Goal: Information Seeking & Learning: Learn about a topic

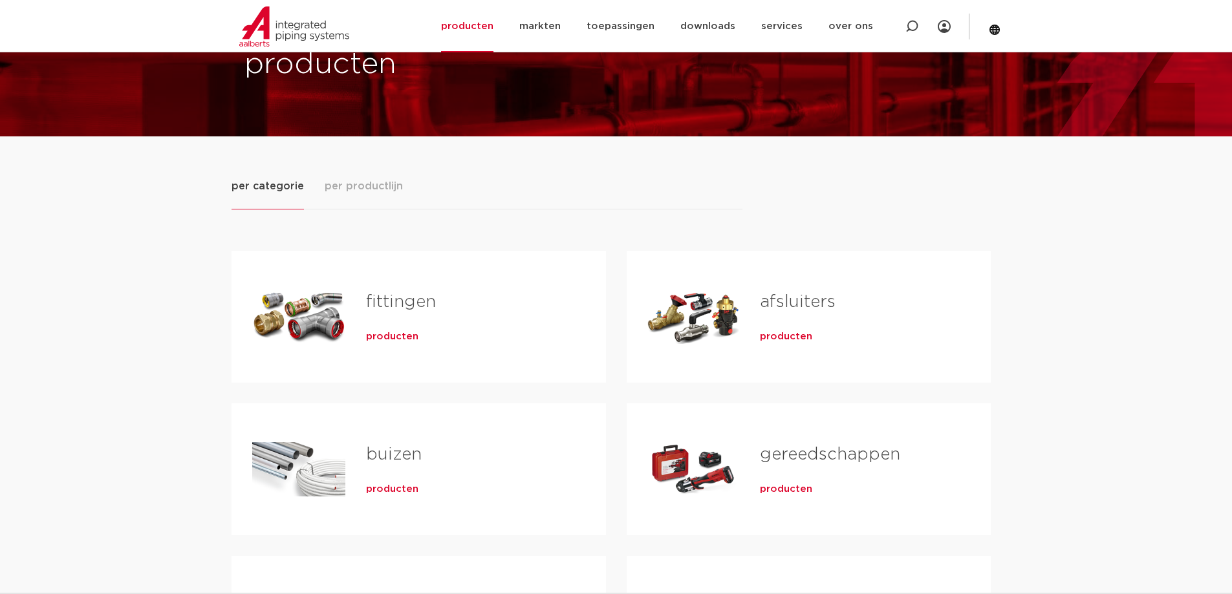
scroll to position [65, 0]
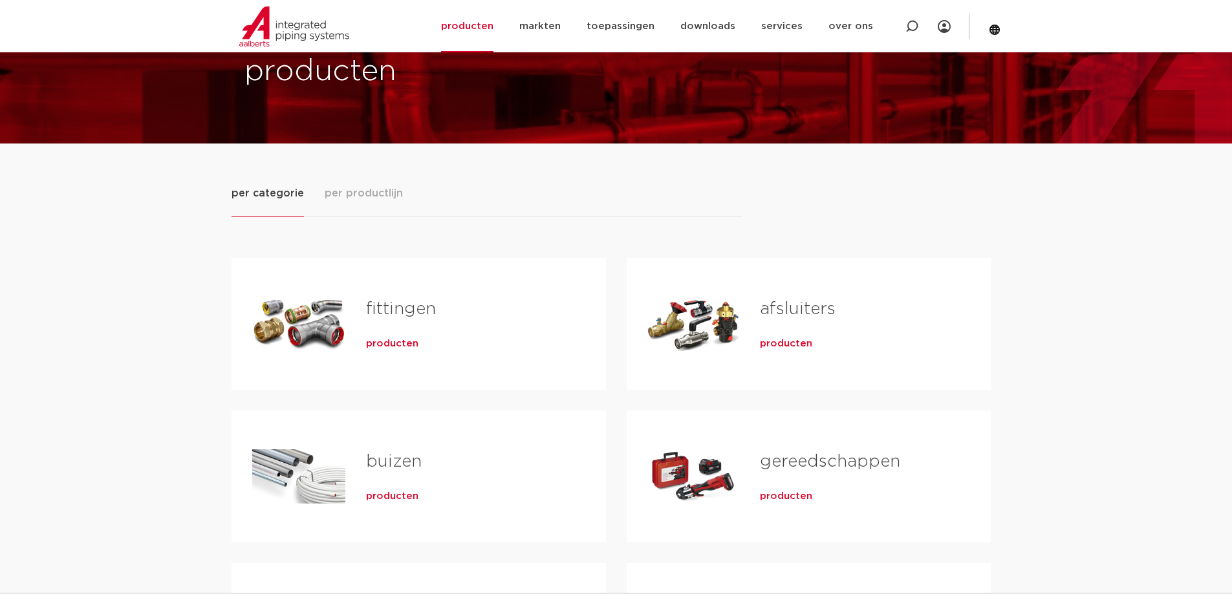
click at [372, 324] on h2 "fittingen" at bounding box center [465, 312] width 199 height 30
click at [383, 346] on span "producten" at bounding box center [392, 344] width 52 height 13
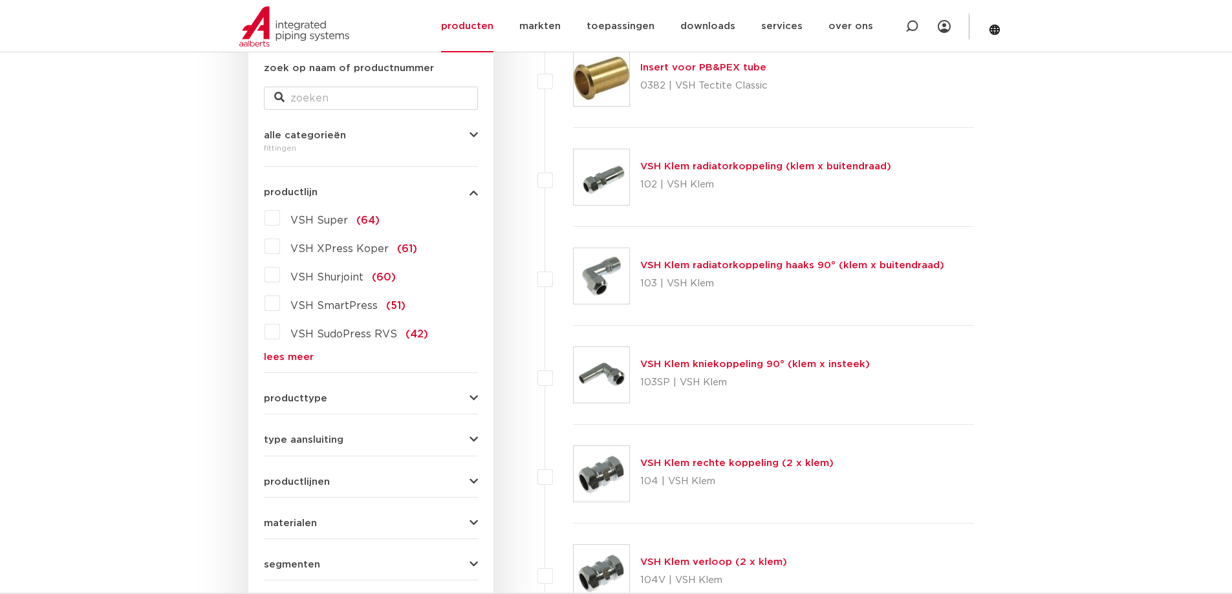
scroll to position [274, 0]
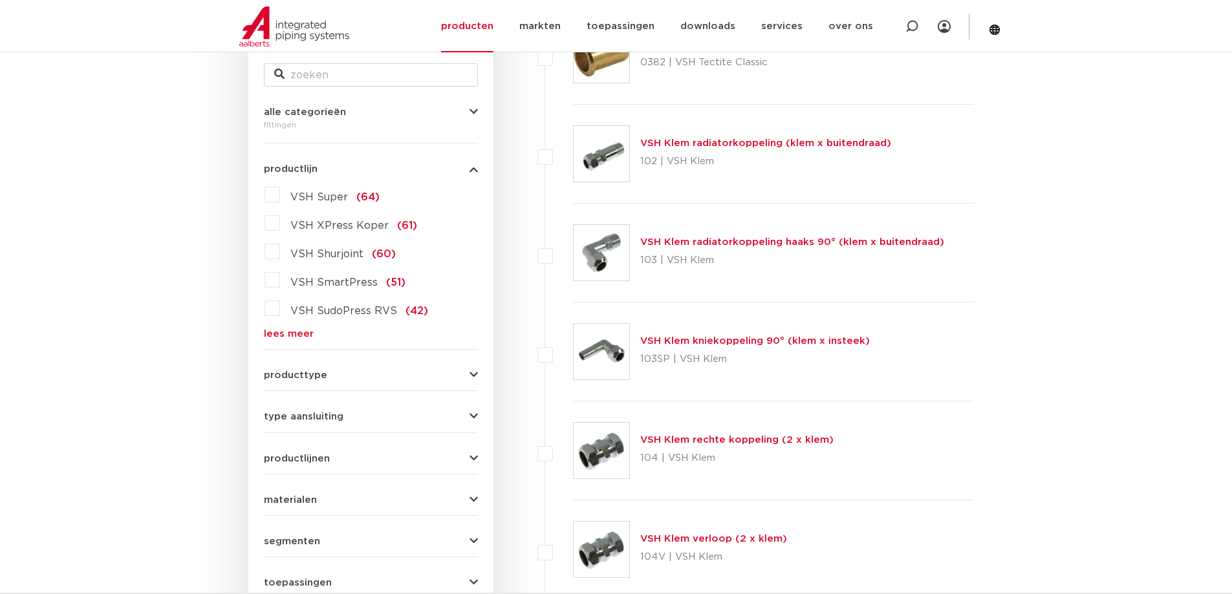
click at [299, 338] on link "lees meer" at bounding box center [371, 334] width 214 height 10
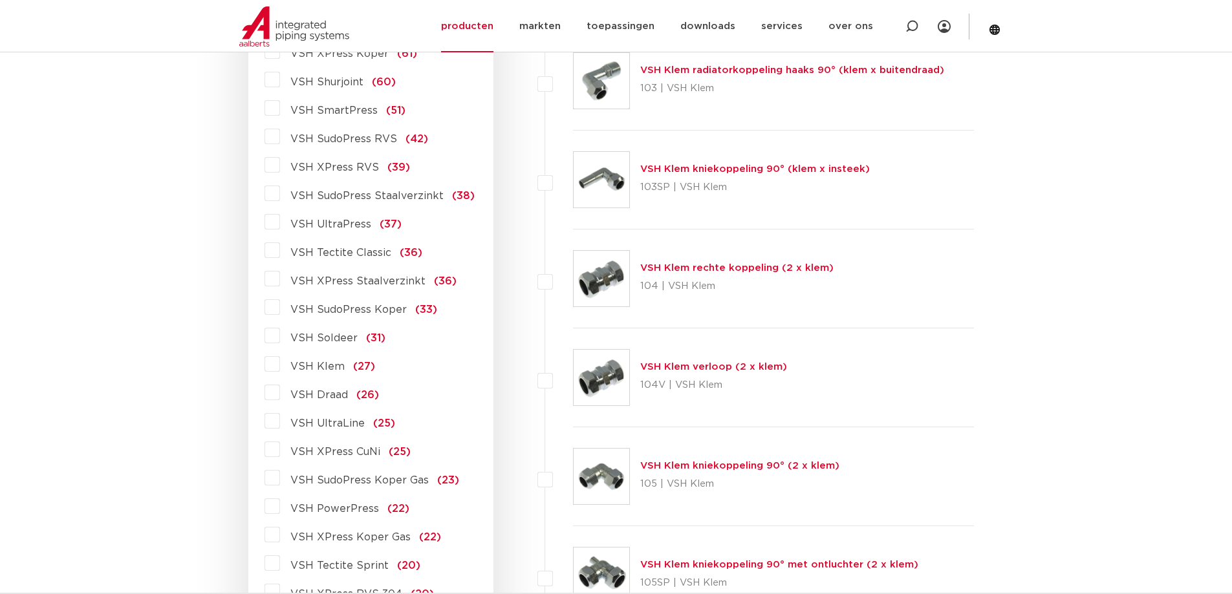
scroll to position [468, 0]
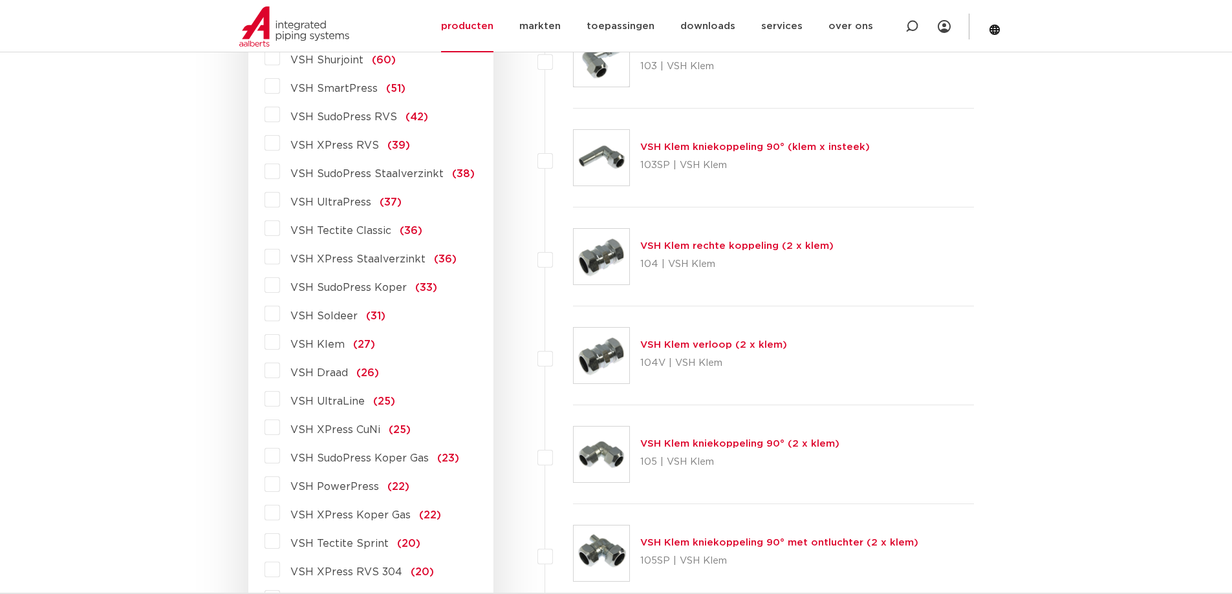
click at [363, 373] on span "(26)" at bounding box center [367, 373] width 23 height 10
click at [0, 0] on input "VSH Draad (26)" at bounding box center [0, 0] width 0 height 0
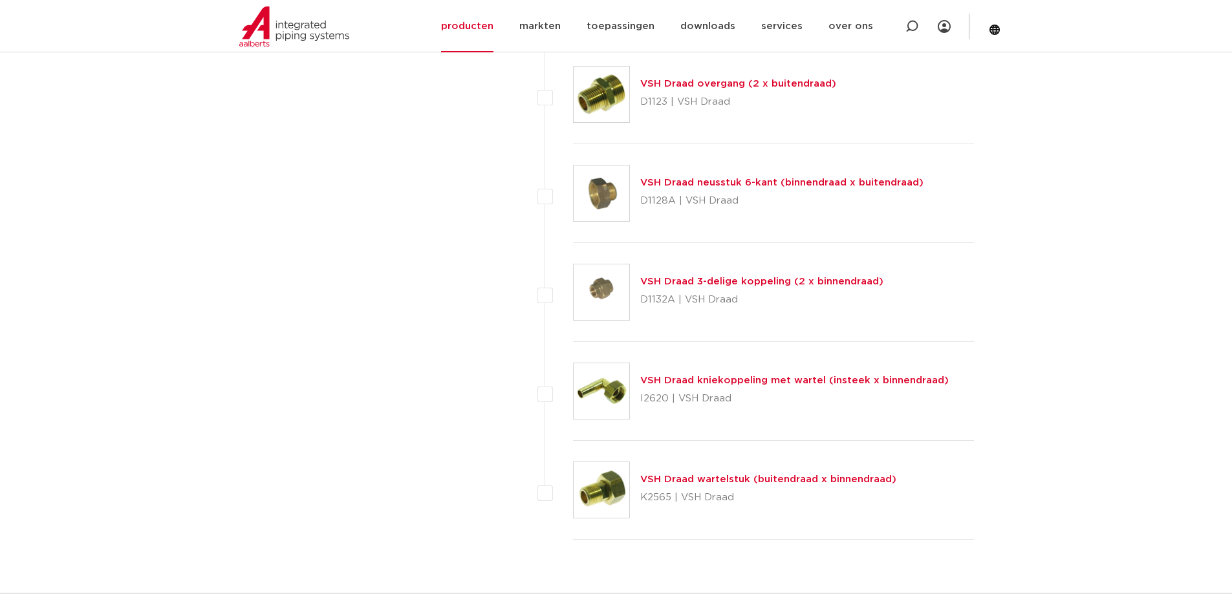
scroll to position [2343, 0]
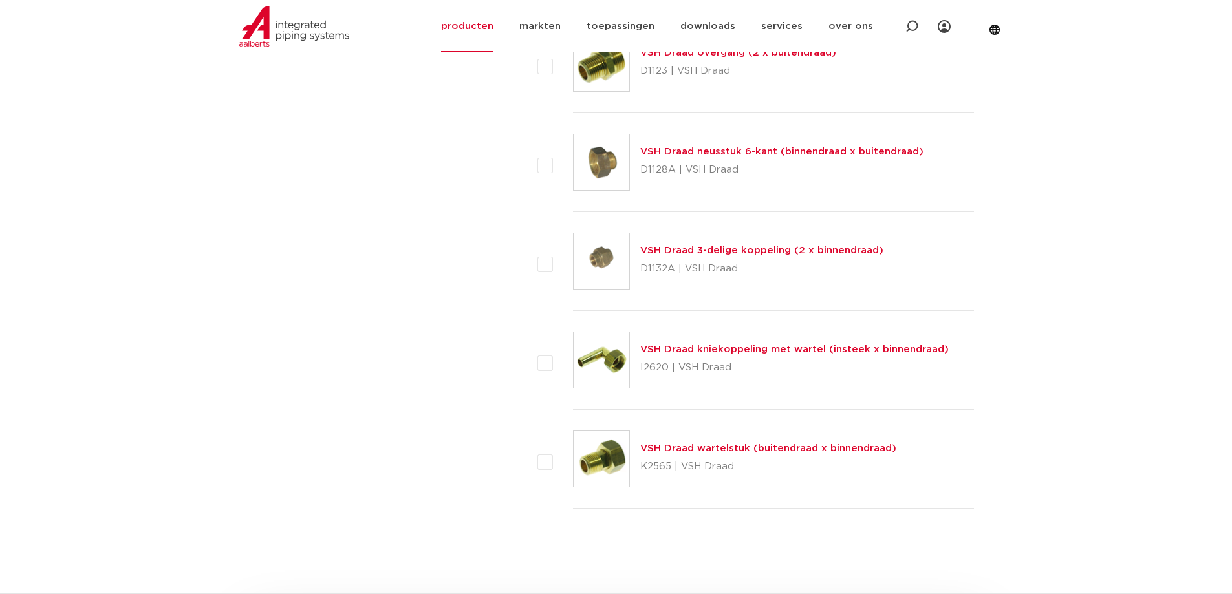
click at [680, 350] on link "VSH Draad kniekoppeling met wartel (insteek x binnendraad)" at bounding box center [794, 350] width 308 height 10
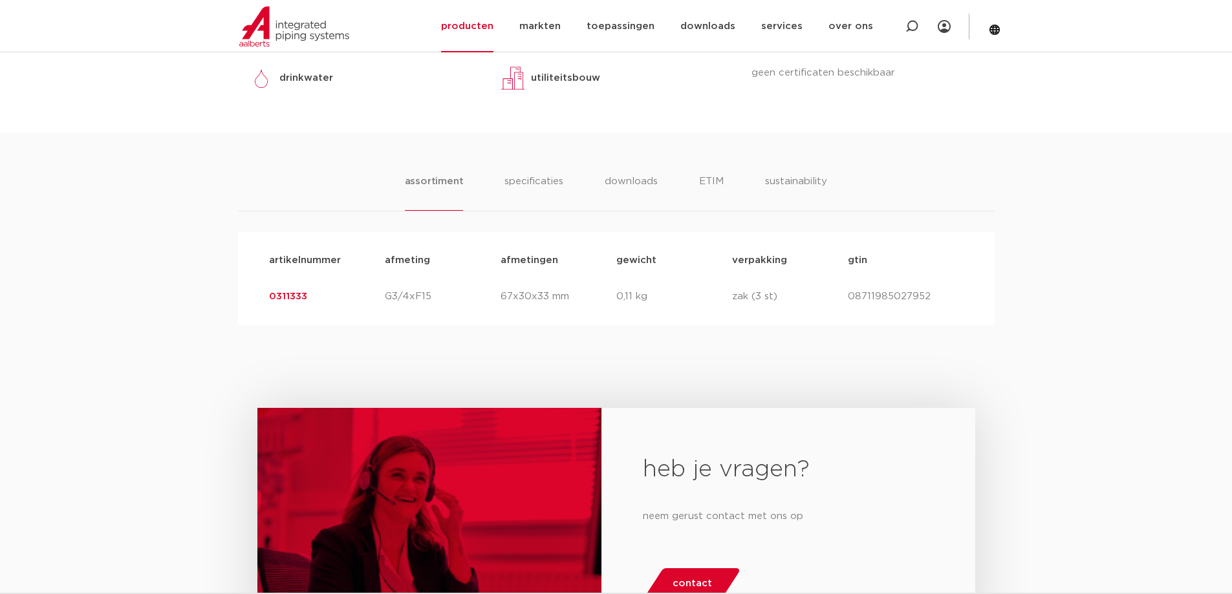
scroll to position [621, 0]
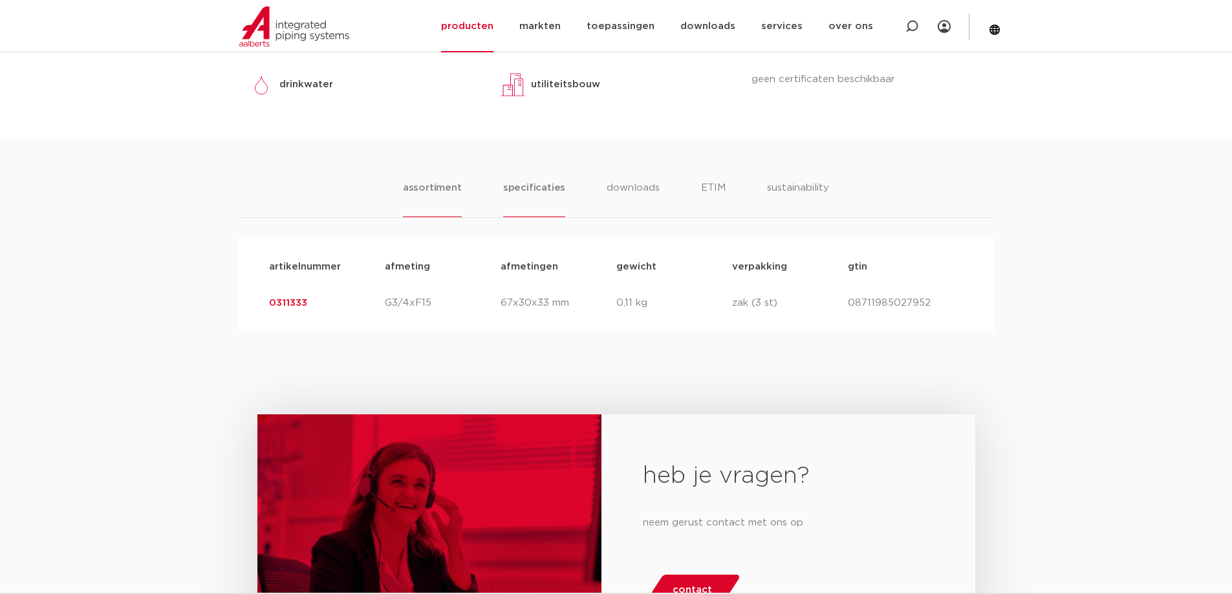
click at [533, 185] on li "specificaties" at bounding box center [534, 198] width 62 height 37
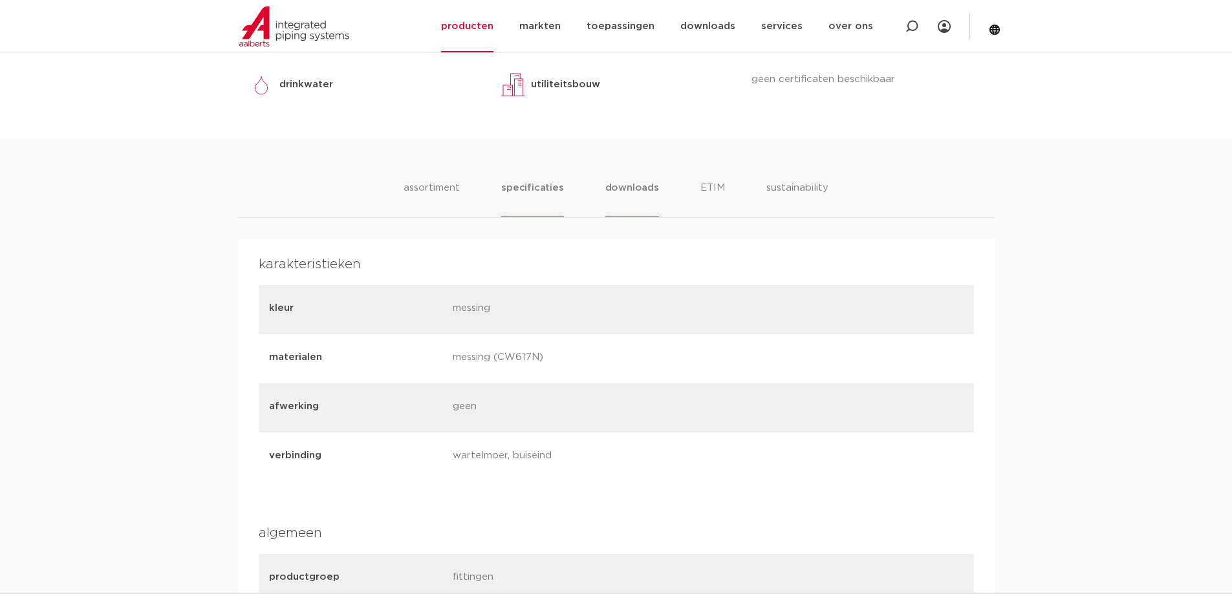
click at [607, 188] on li "downloads" at bounding box center [632, 198] width 54 height 37
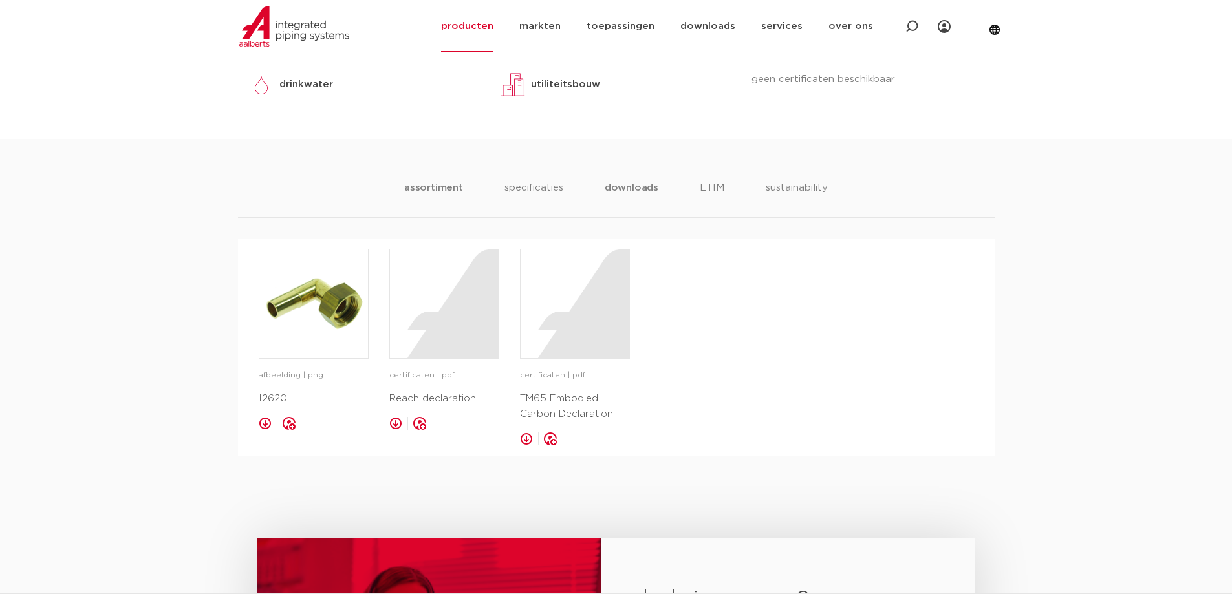
click at [442, 191] on li "assortiment" at bounding box center [433, 198] width 59 height 37
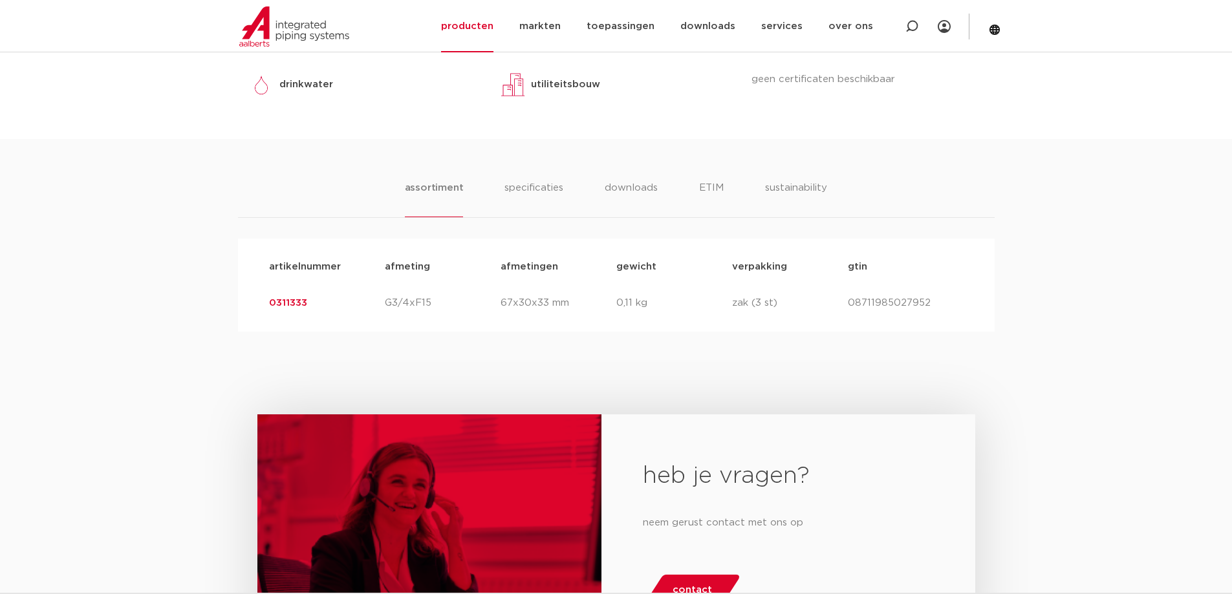
click at [297, 303] on link "0311333" at bounding box center [288, 303] width 38 height 10
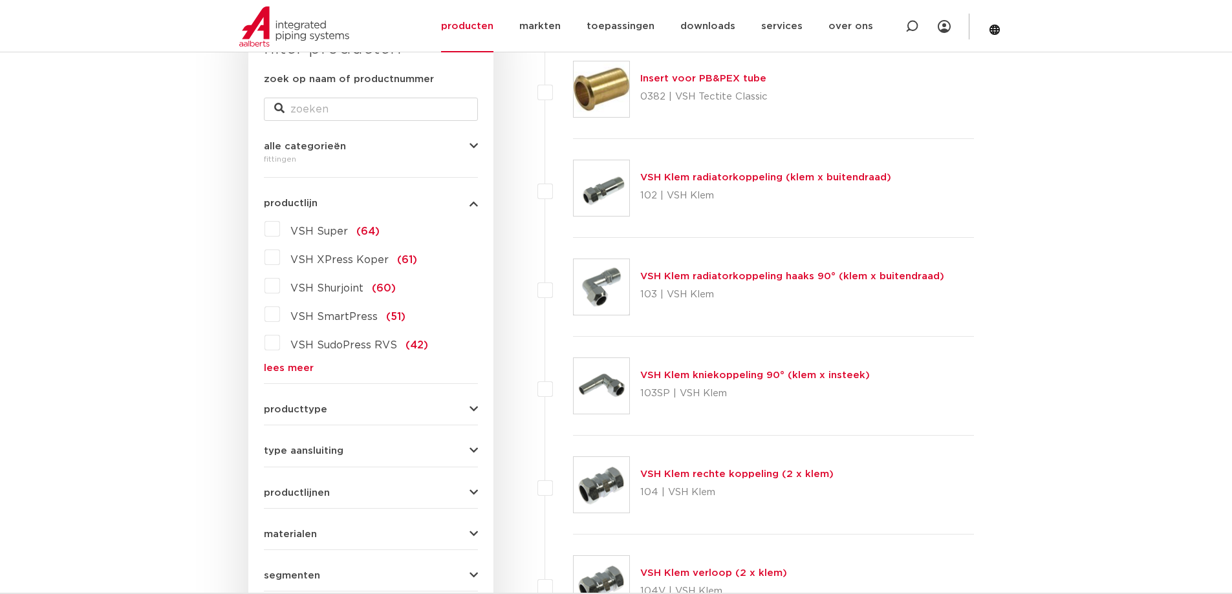
scroll to position [339, 0]
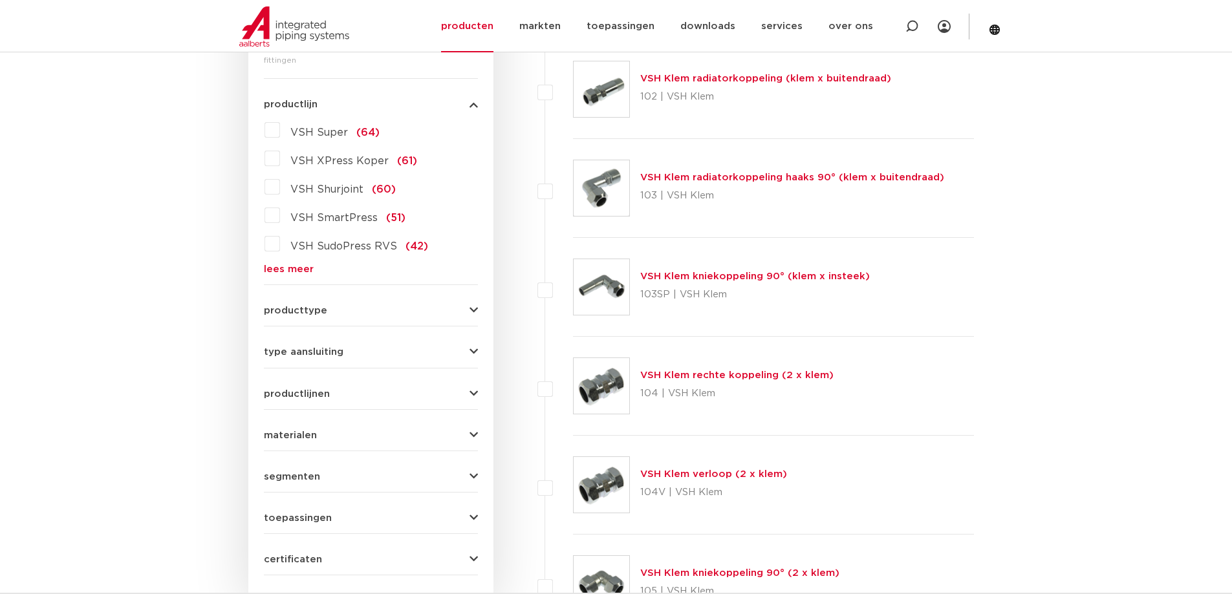
click at [272, 268] on link "lees meer" at bounding box center [371, 269] width 214 height 10
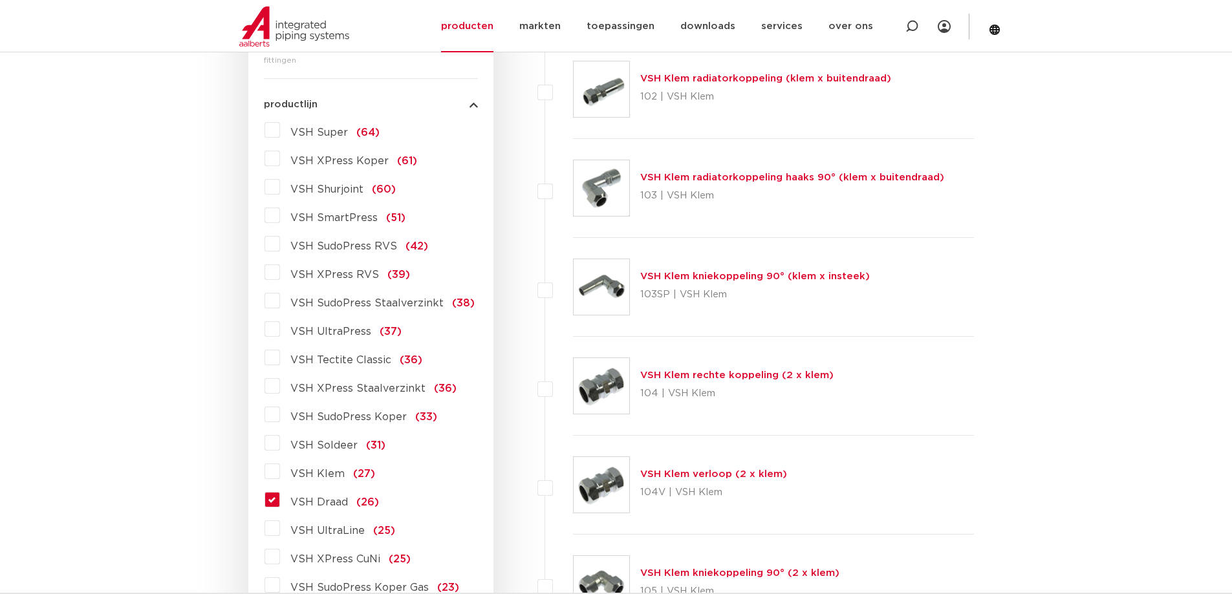
click at [280, 501] on label "VSH Draad (26)" at bounding box center [329, 499] width 99 height 21
click at [0, 0] on input "VSH Draad (26)" at bounding box center [0, 0] width 0 height 0
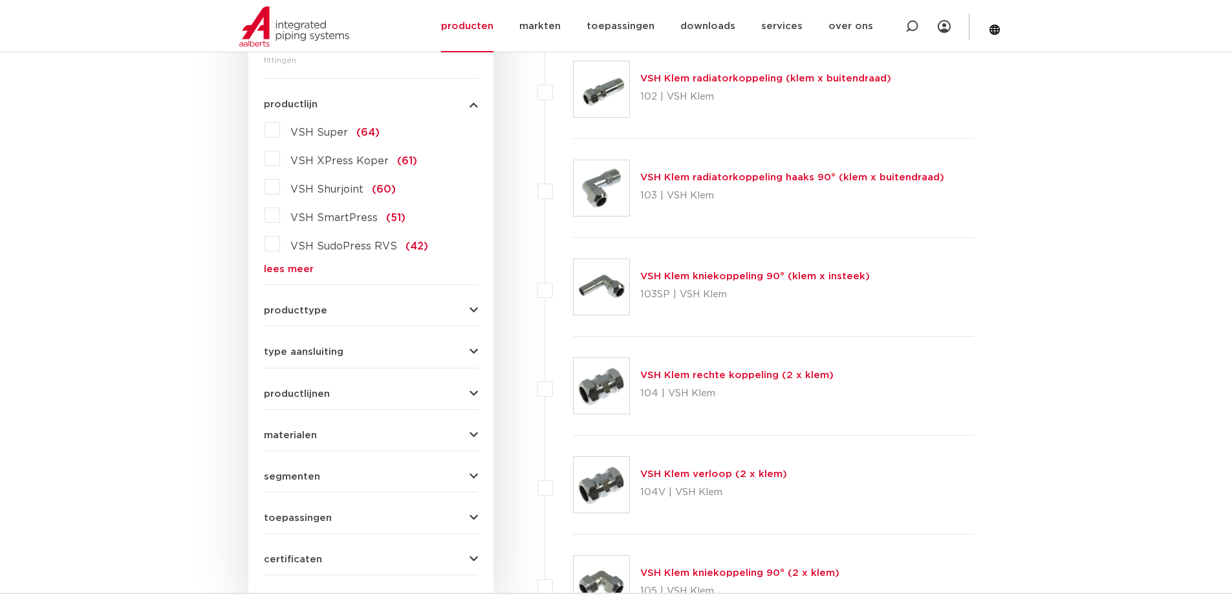
scroll to position [339, 0]
click at [290, 269] on link "lees meer" at bounding box center [371, 269] width 214 height 10
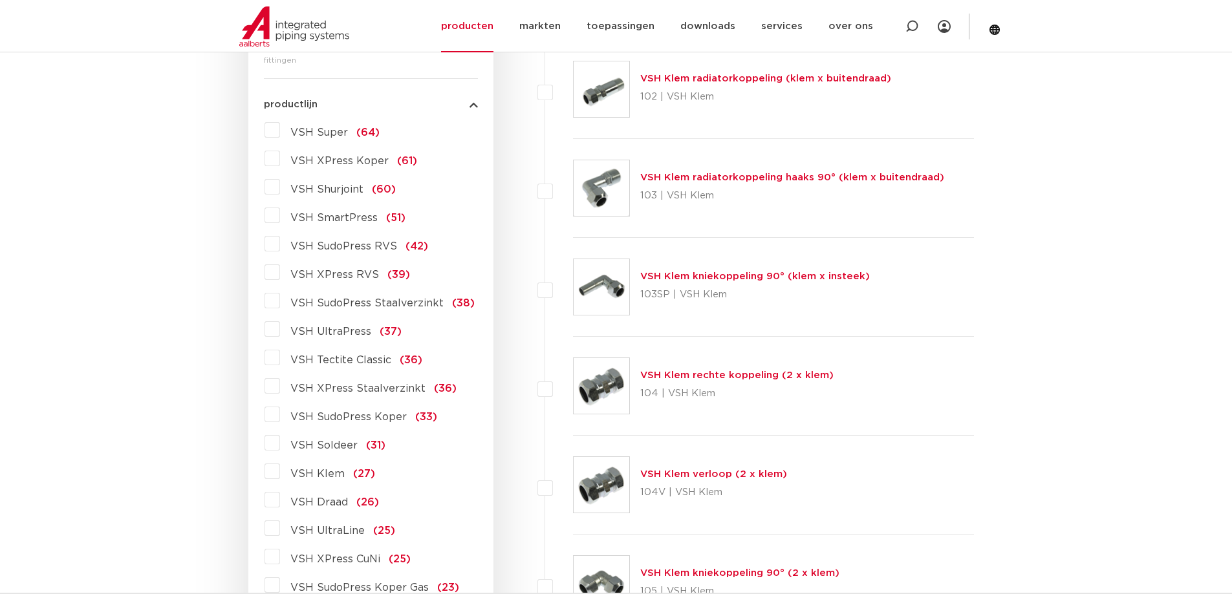
click at [280, 500] on label "VSH Draad (26)" at bounding box center [329, 499] width 99 height 21
click at [0, 0] on input "VSH Draad (26)" at bounding box center [0, 0] width 0 height 0
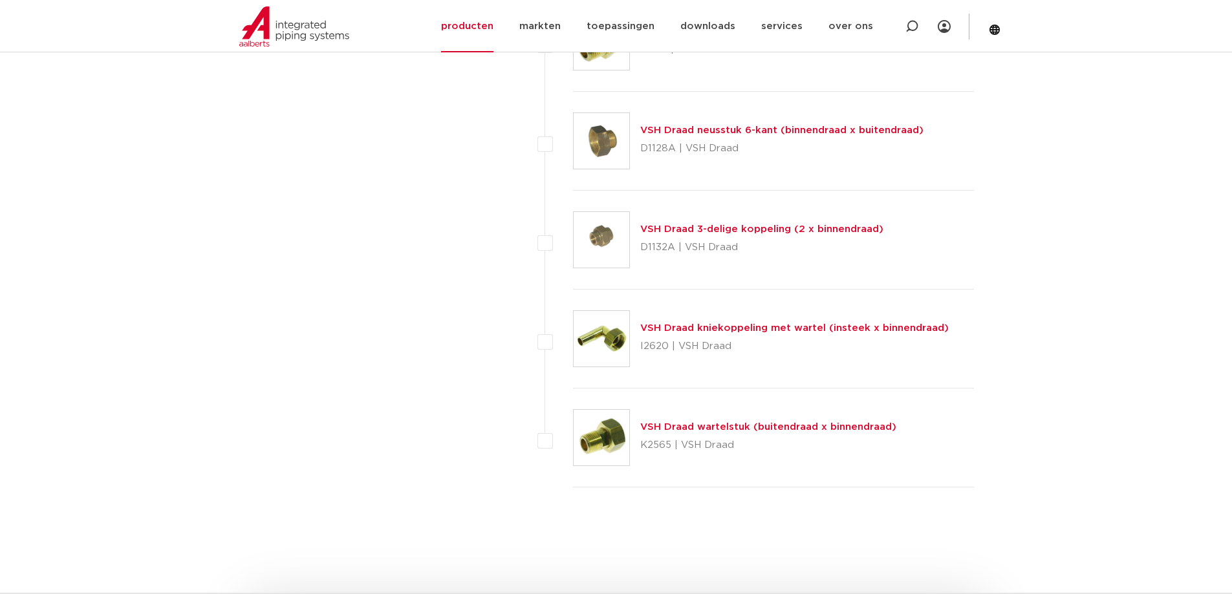
scroll to position [2390, 0]
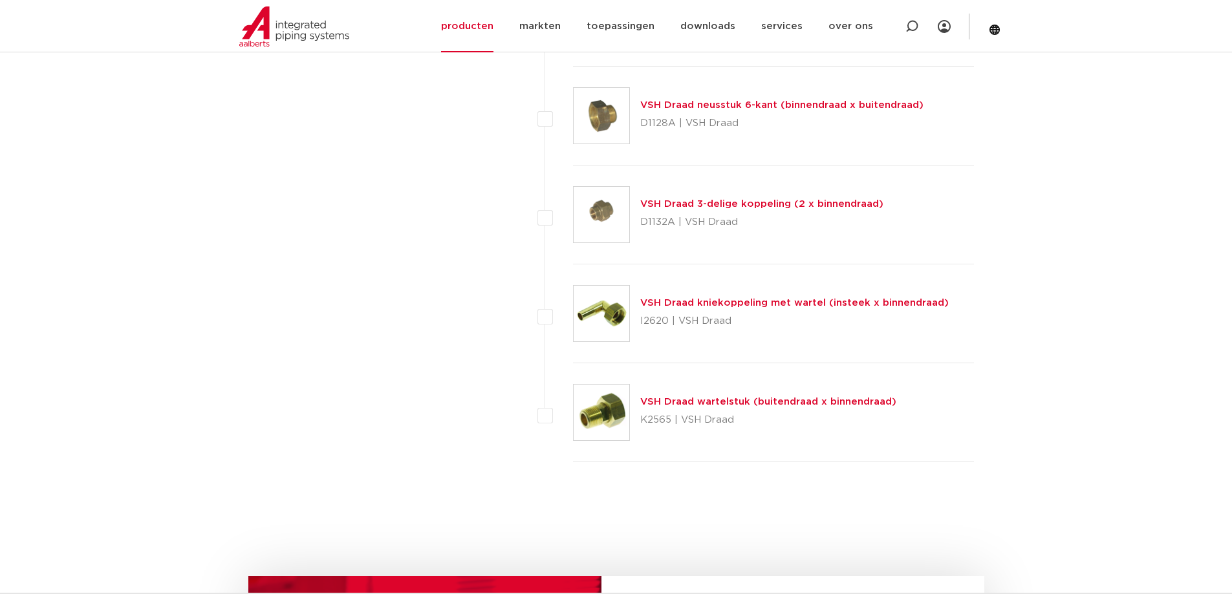
click at [651, 200] on link "VSH Draad 3-delige koppeling (2 x binnendraad)" at bounding box center [761, 204] width 243 height 10
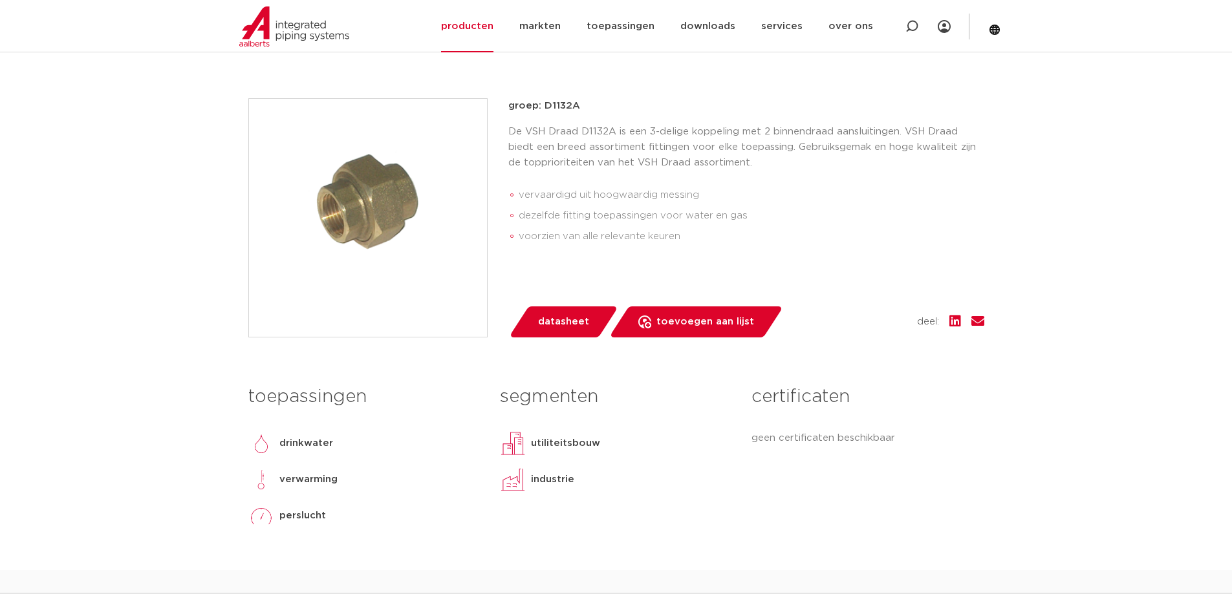
scroll to position [259, 0]
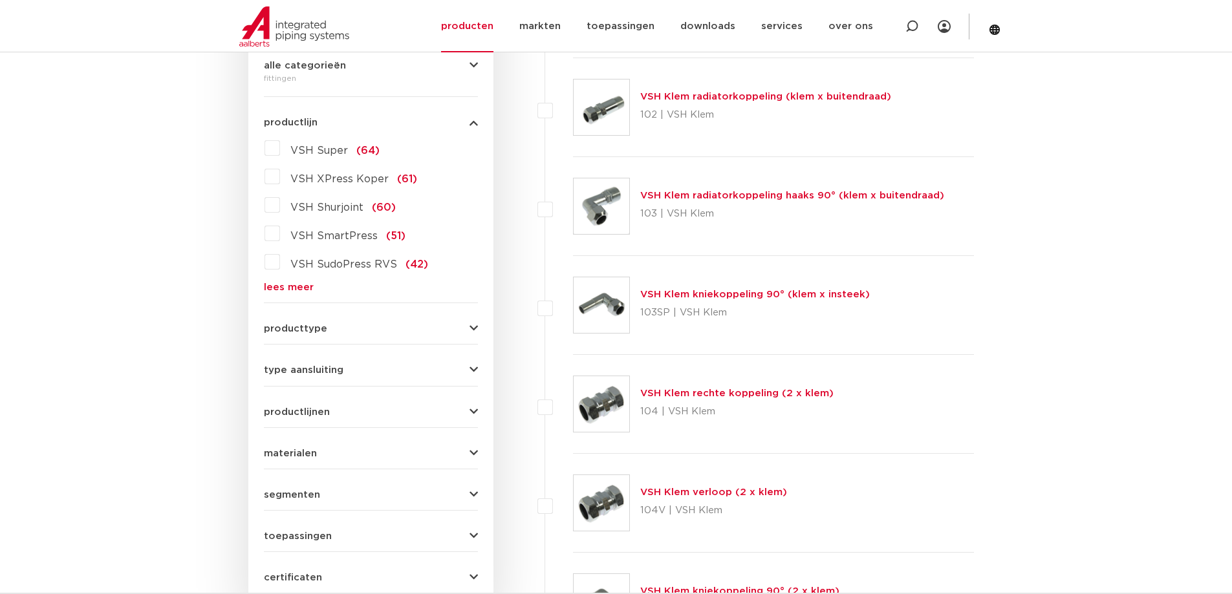
scroll to position [191, 0]
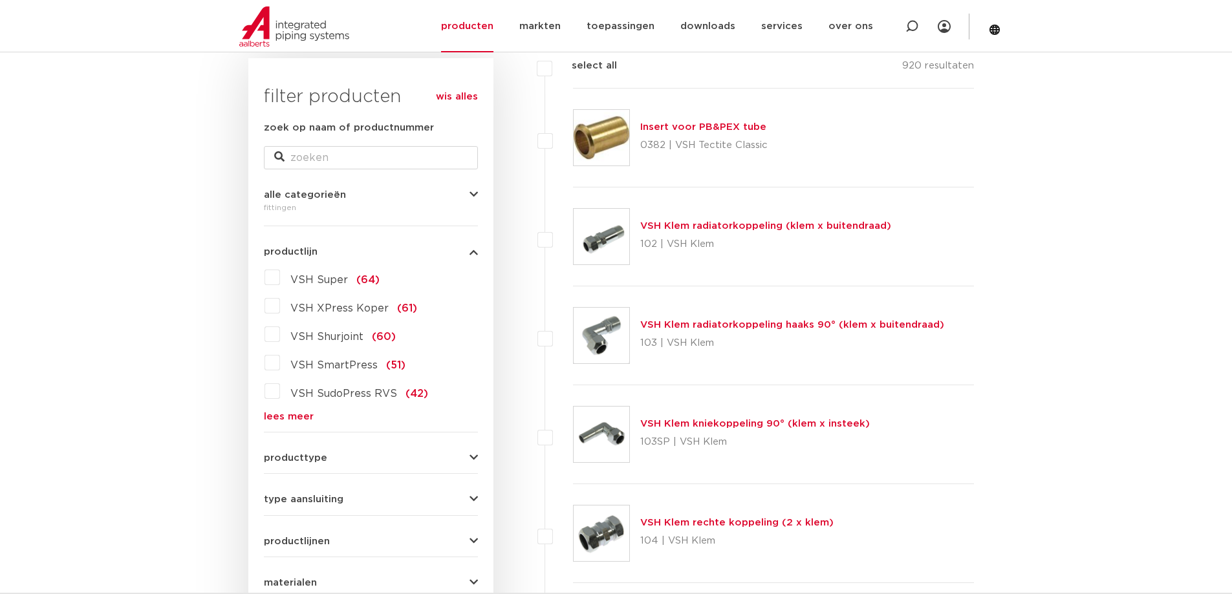
click at [286, 417] on link "lees meer" at bounding box center [371, 417] width 214 height 10
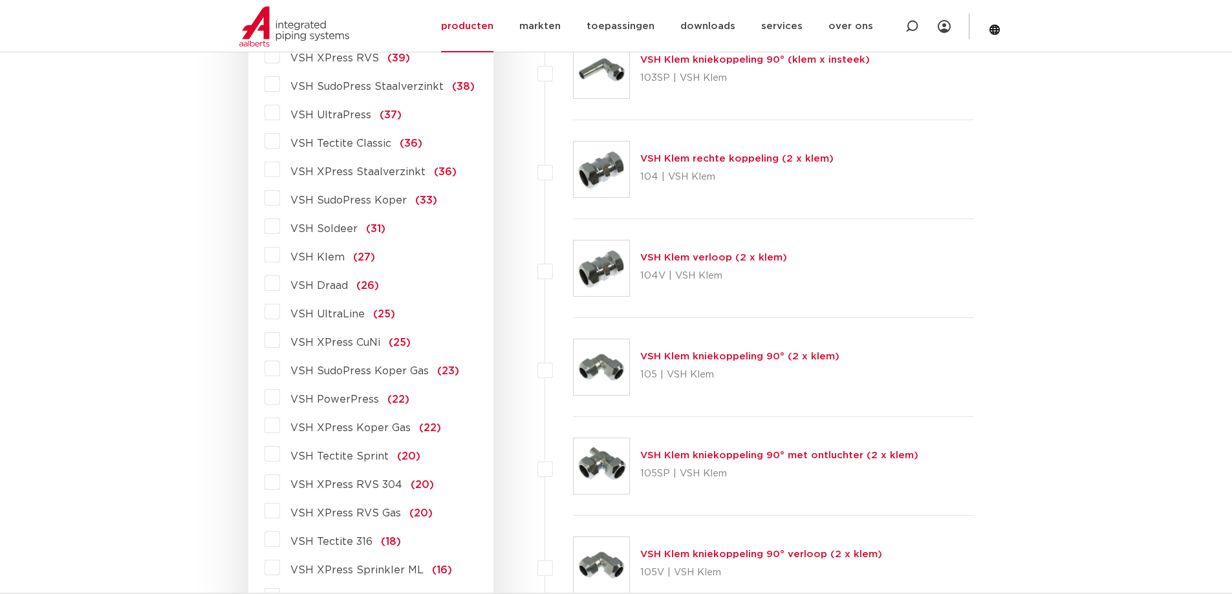
scroll to position [579, 0]
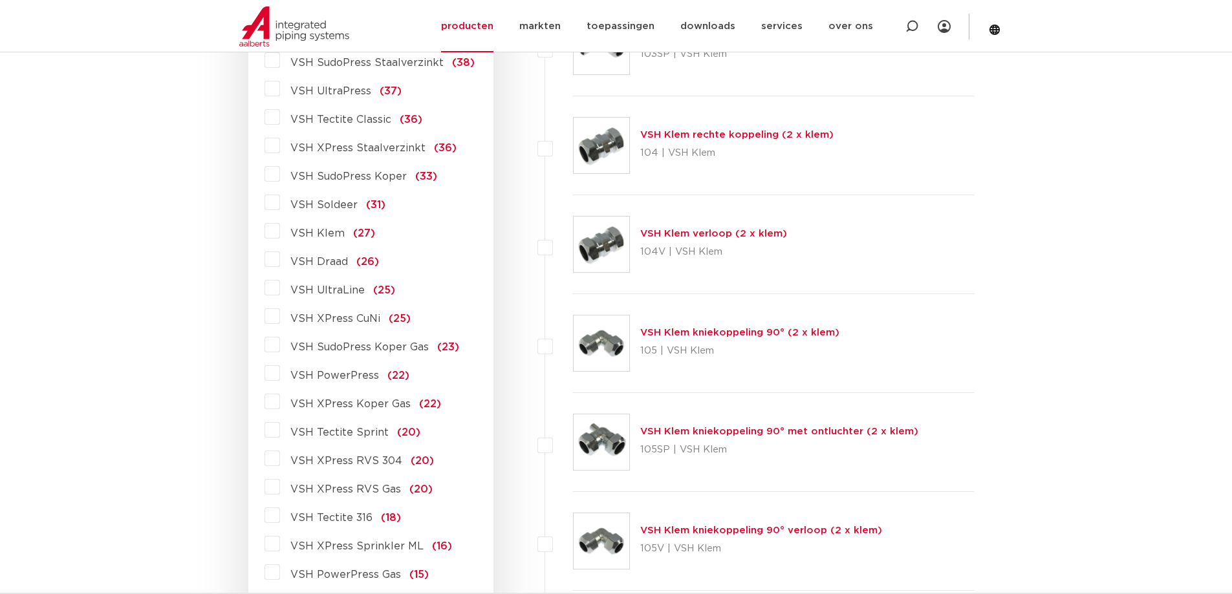
click at [280, 257] on label "VSH Draad (26)" at bounding box center [329, 259] width 99 height 21
click at [0, 0] on input "VSH Draad (26)" at bounding box center [0, 0] width 0 height 0
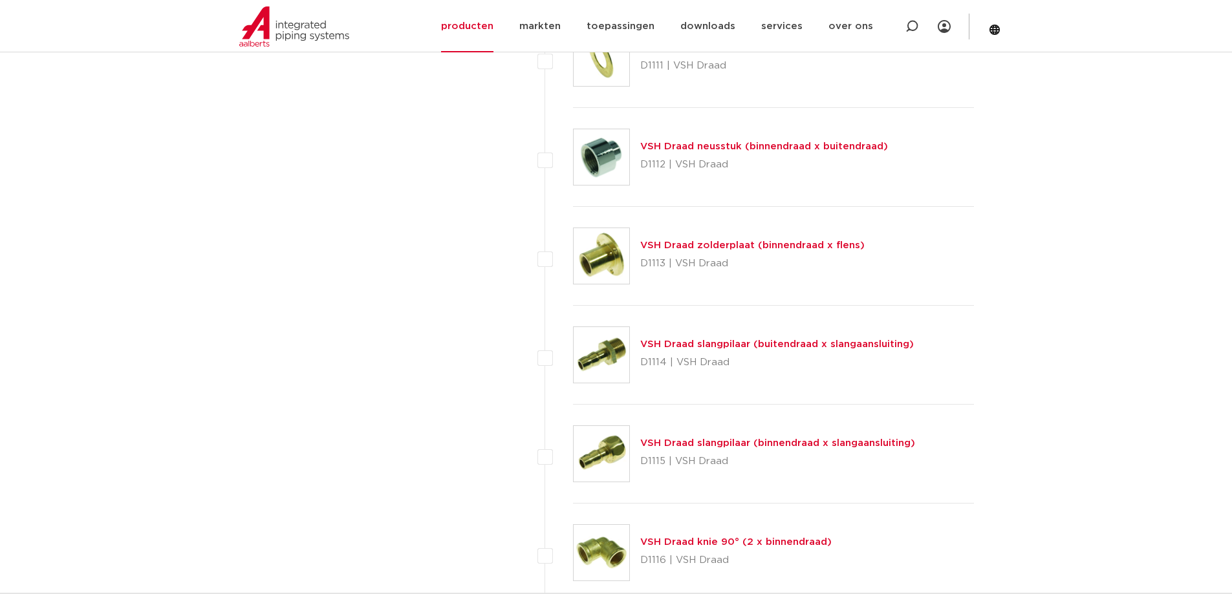
scroll to position [1657, 0]
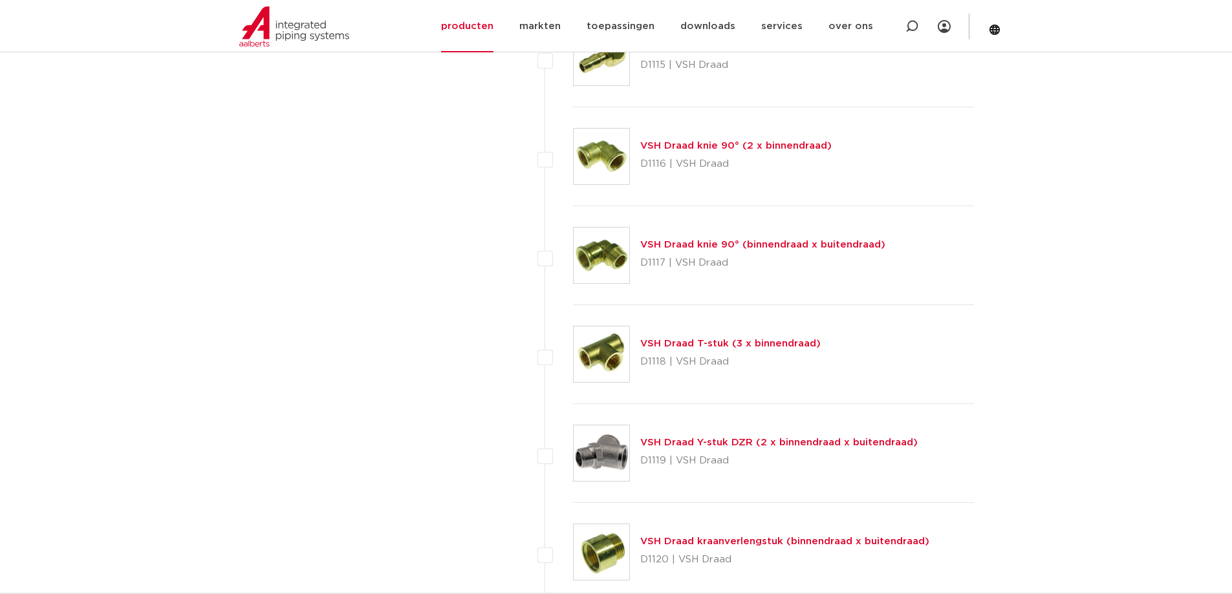
click at [716, 246] on link "VSH Draad knie 90° (binnendraad x buitendraad)" at bounding box center [762, 245] width 245 height 10
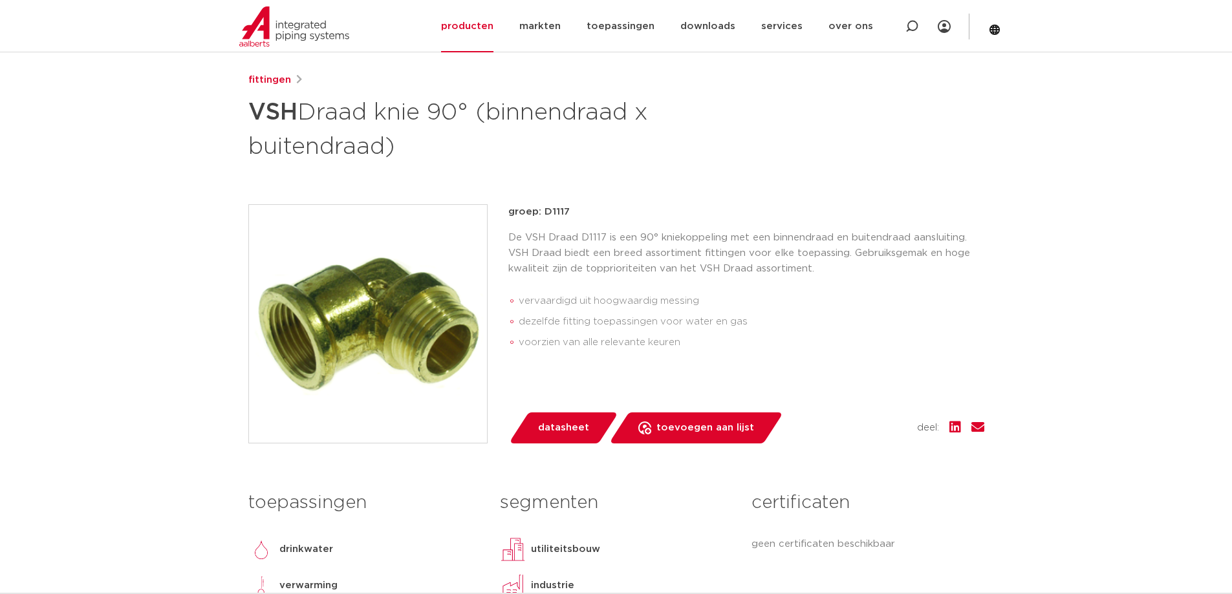
scroll to position [65, 0]
